Goal: Transaction & Acquisition: Purchase product/service

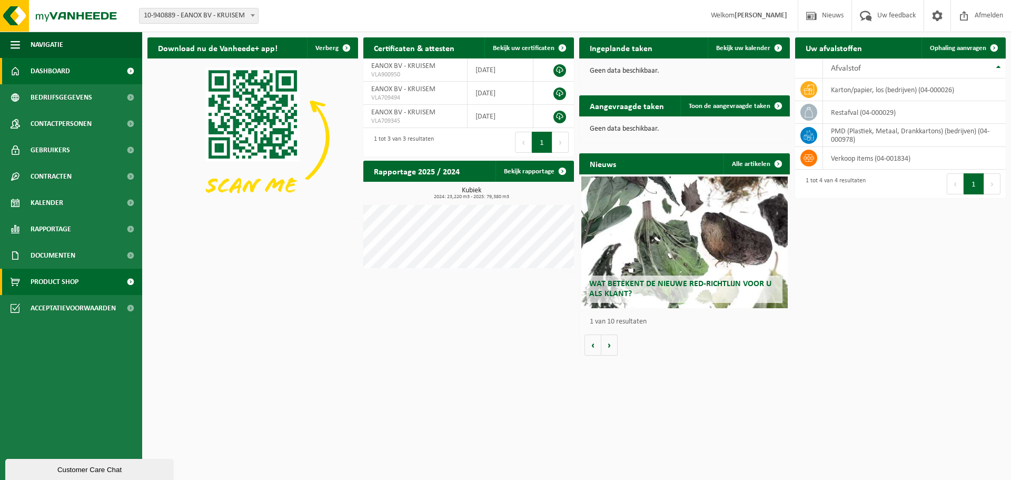
click at [72, 283] on span "Product Shop" at bounding box center [55, 282] width 48 height 26
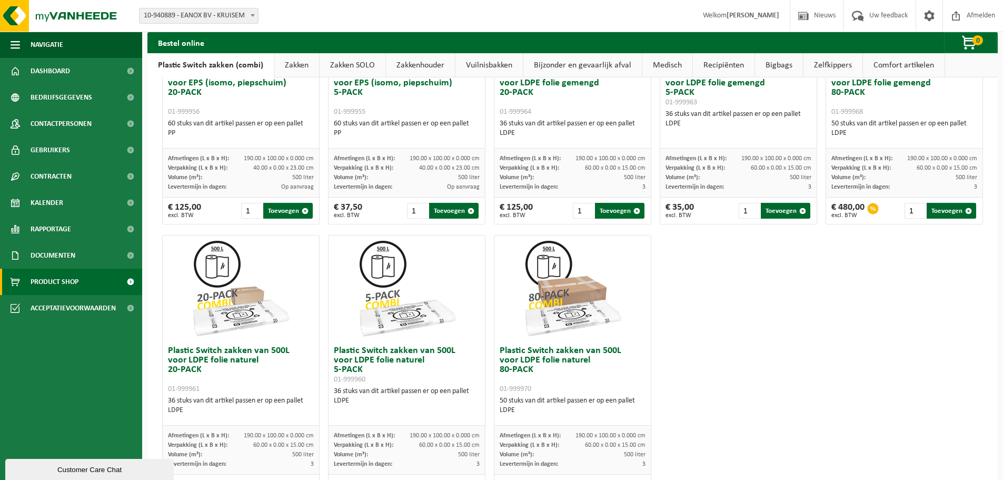
scroll to position [509, 0]
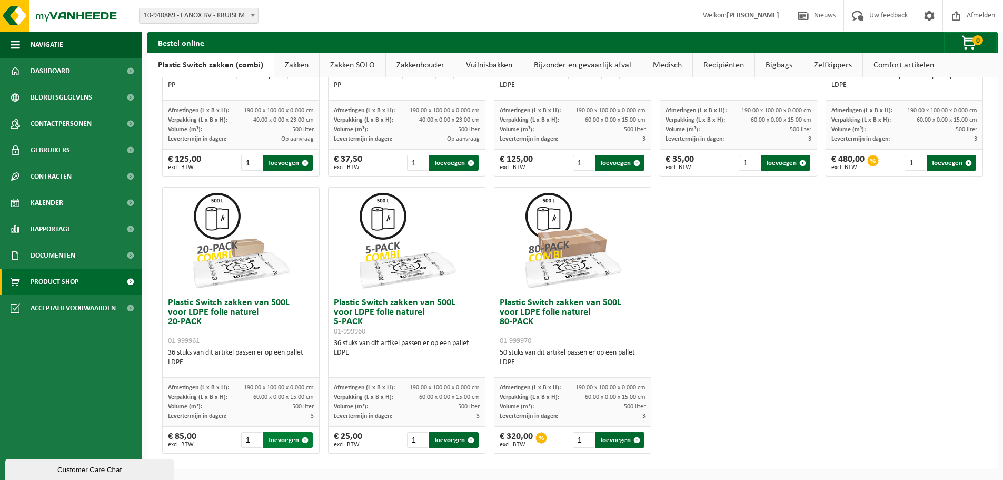
click at [286, 443] on button "Toevoegen" at bounding box center [288, 440] width 50 height 16
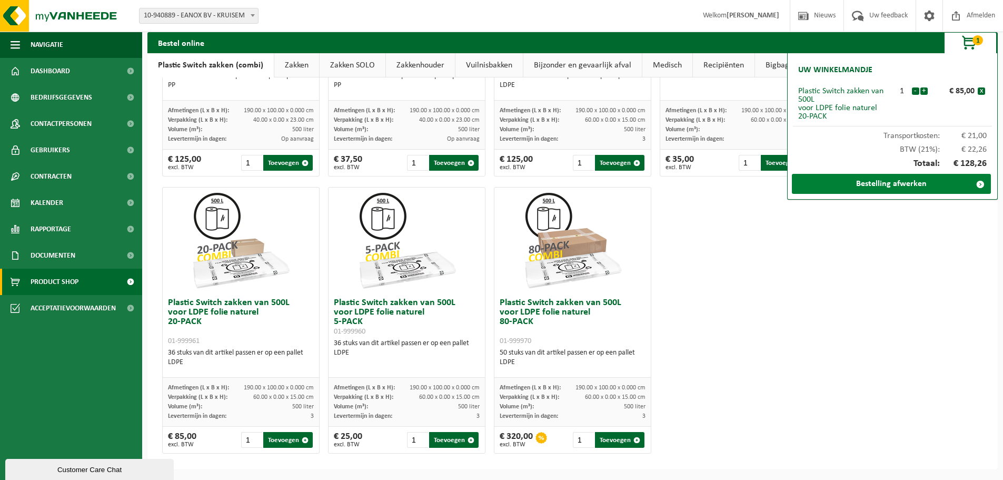
click at [875, 186] on link "Bestelling afwerken" at bounding box center [891, 184] width 199 height 20
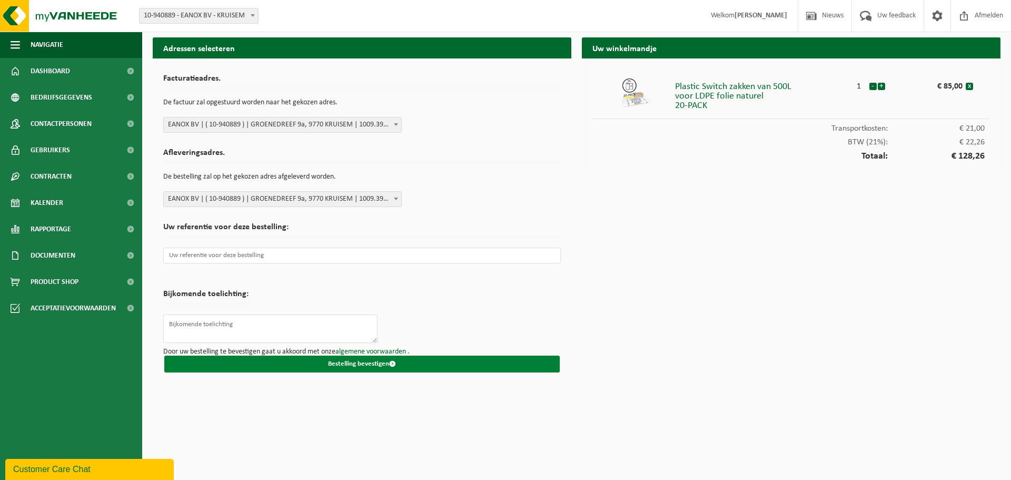
click at [387, 363] on button "Bestelling bevestigen" at bounding box center [361, 363] width 395 height 17
